Goal: Find specific fact: Find specific fact

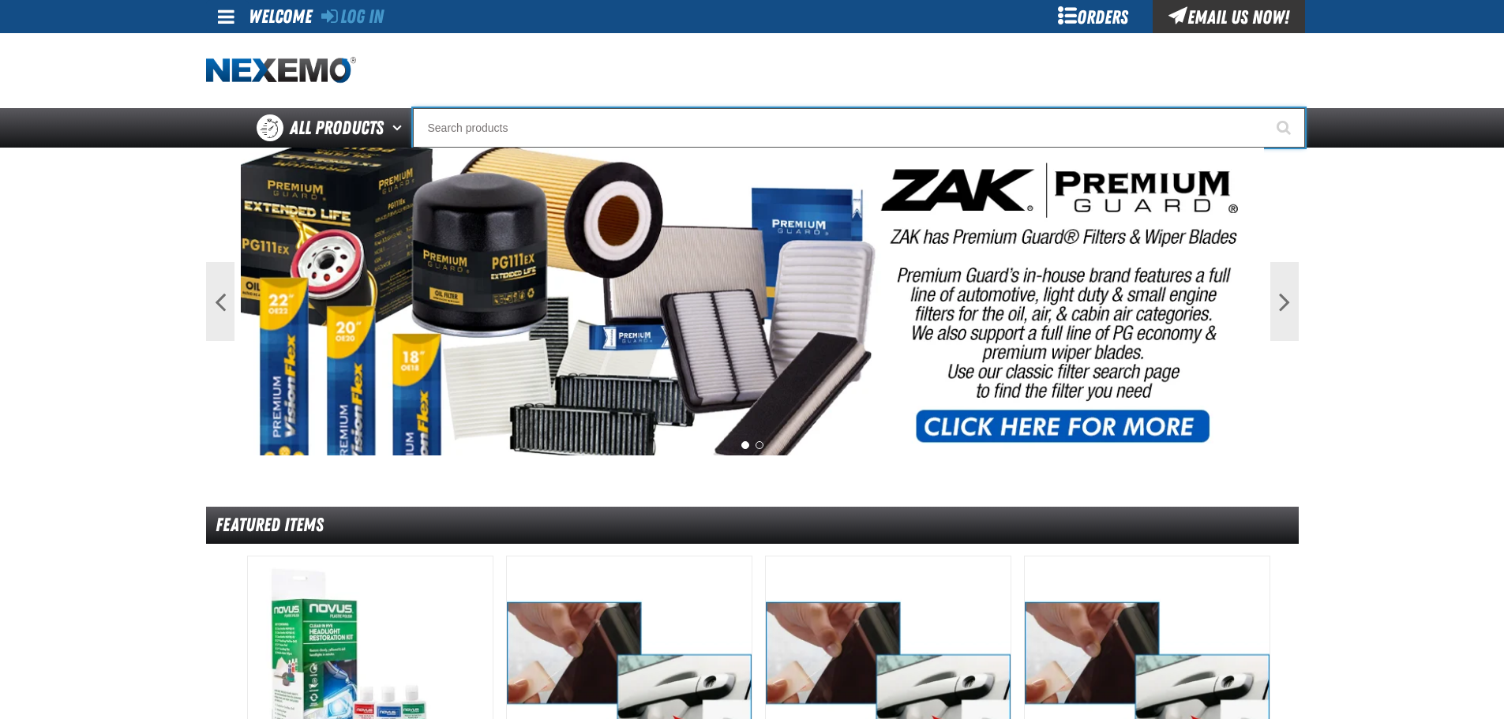
click at [494, 124] on input "Search" at bounding box center [859, 127] width 892 height 39
type input "tcc 2455"
click at [1266, 108] on button "Start Searching" at bounding box center [1285, 127] width 39 height 39
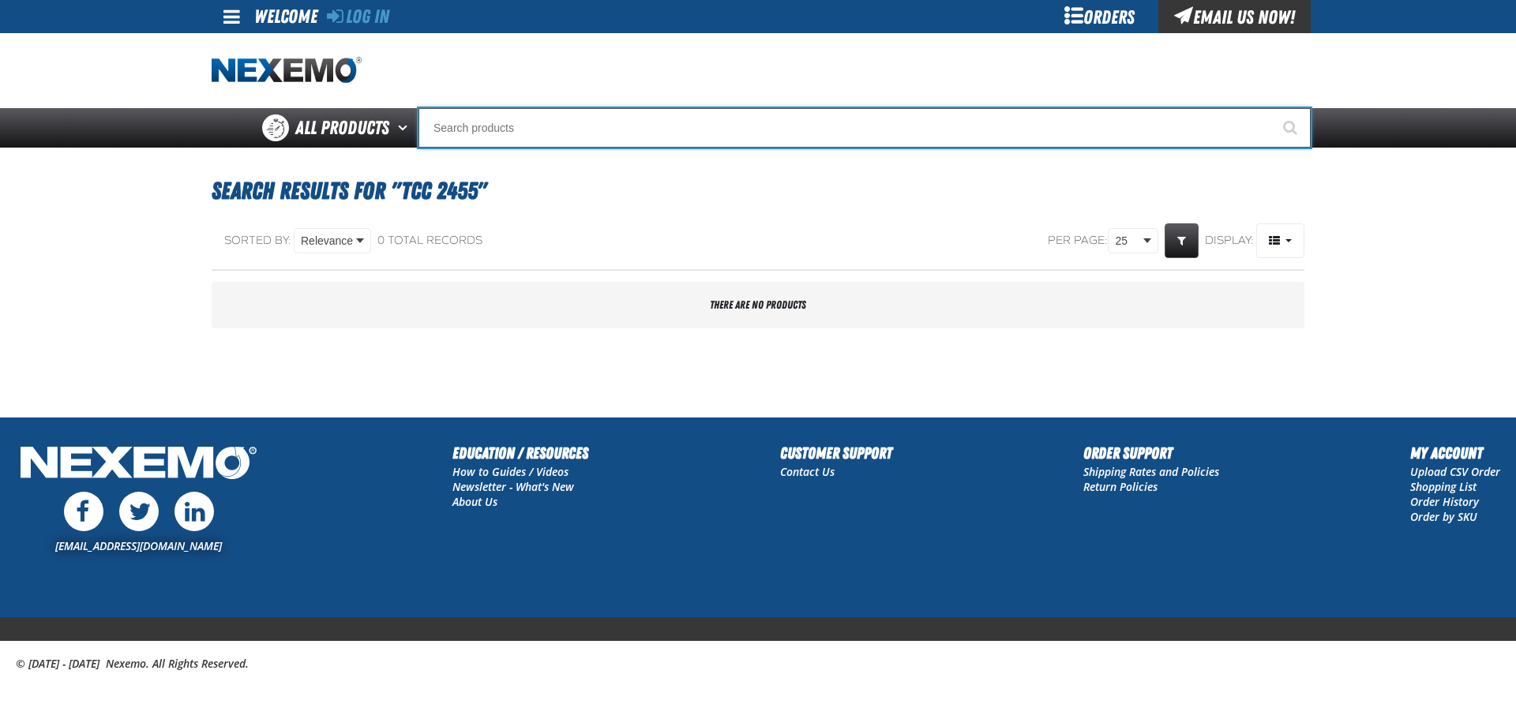
click at [543, 121] on input "Search" at bounding box center [864, 127] width 892 height 39
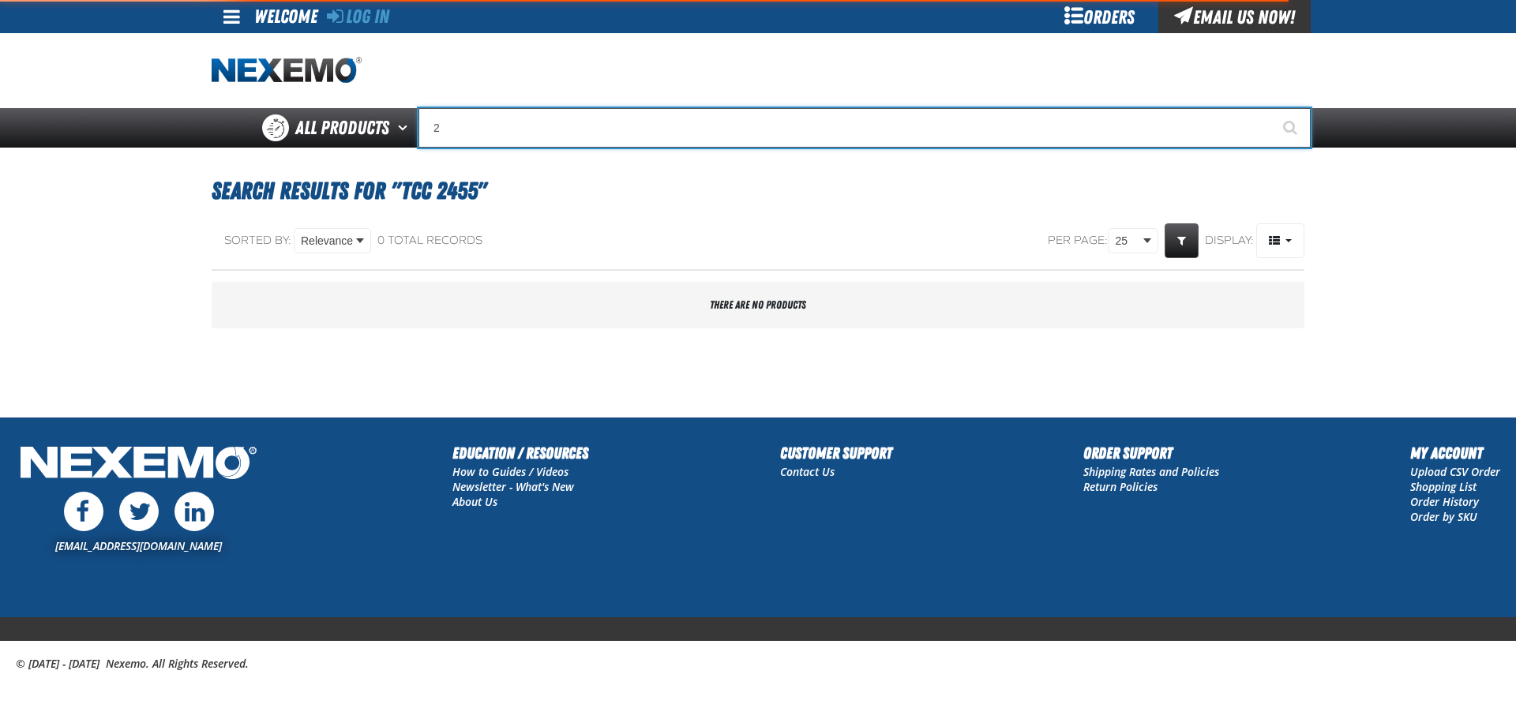
type input "24"
type input "24 Compartment Drawer (Sold Individually)"
type input "2455-55-1"
click at [1271, 108] on button "Start Searching" at bounding box center [1290, 127] width 39 height 39
